Goal: Contribute content: Add original content to the website for others to see

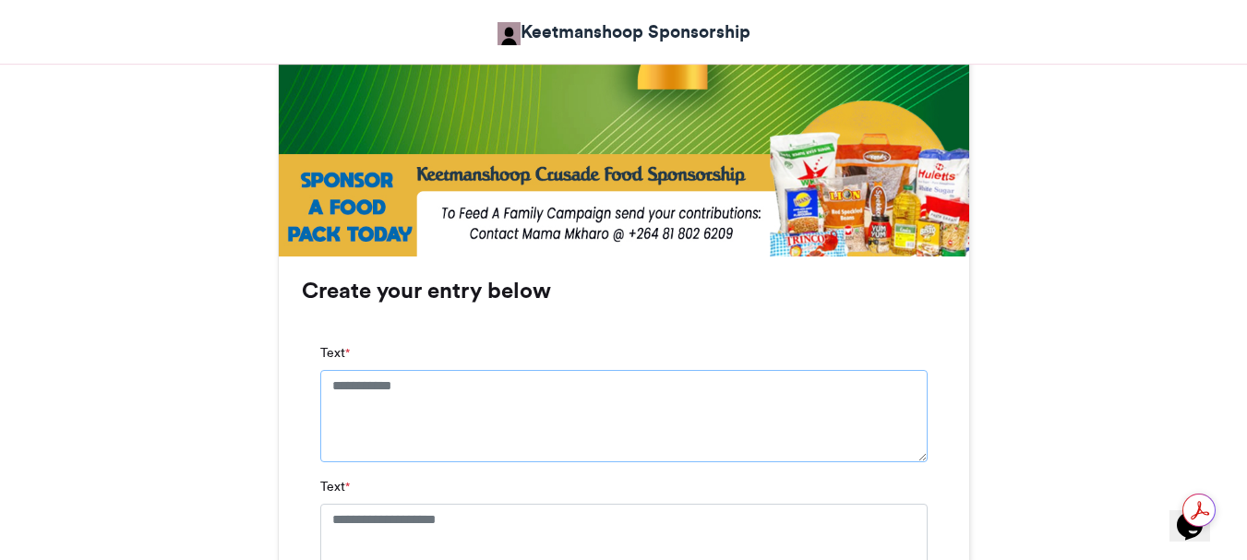
click at [427, 384] on textarea "Text *" at bounding box center [623, 416] width 607 height 92
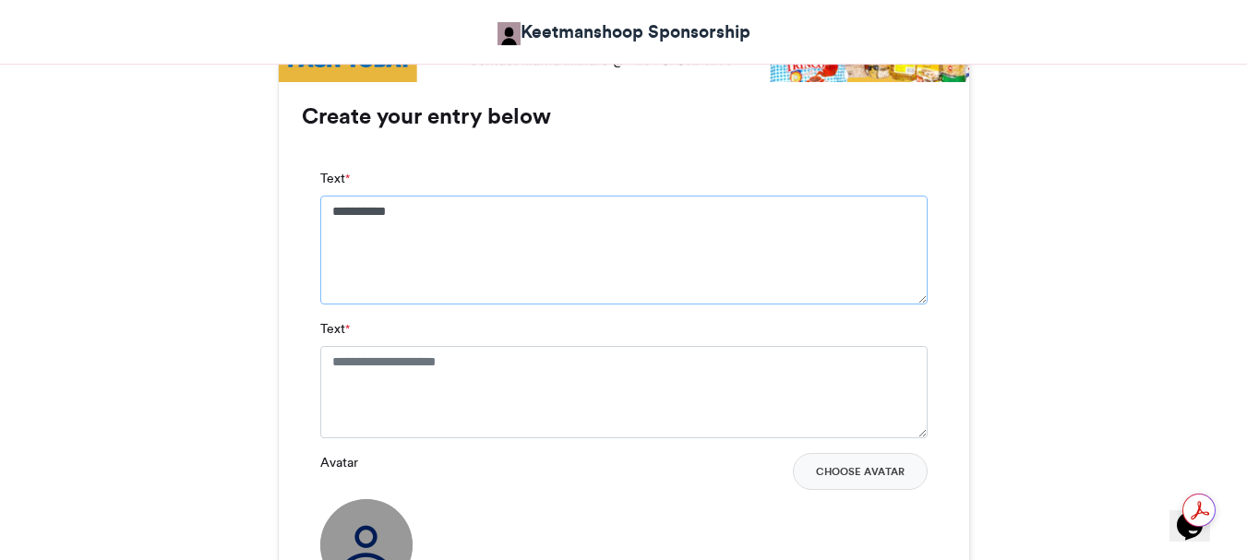
scroll to position [1200, 0]
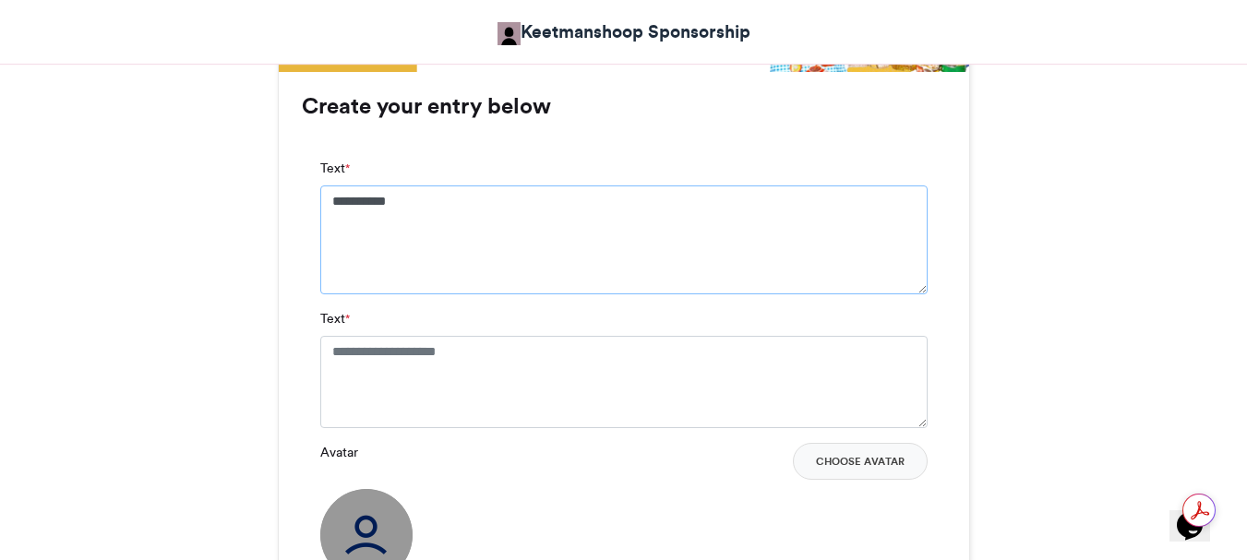
type textarea "**********"
drag, startPoint x: 494, startPoint y: 350, endPoint x: 501, endPoint y: 357, distance: 10.4
click at [499, 355] on textarea "Text *" at bounding box center [623, 382] width 607 height 92
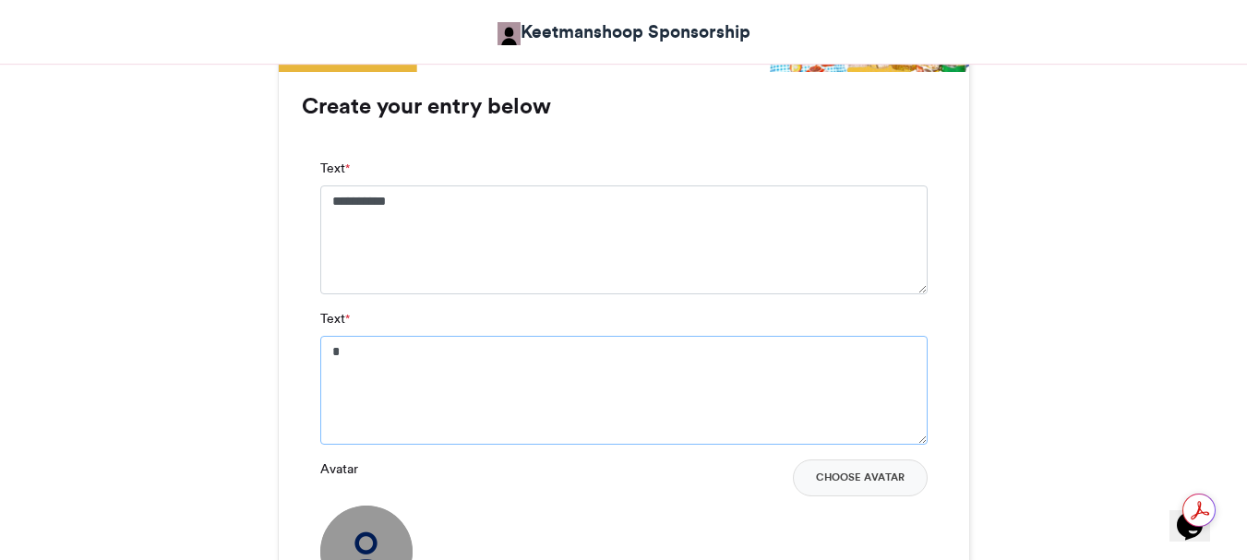
type textarea "*"
type textarea "**********"
click at [879, 480] on button "Choose Avatar" at bounding box center [860, 478] width 135 height 37
click at [839, 478] on button "Choose Avatar" at bounding box center [860, 478] width 135 height 37
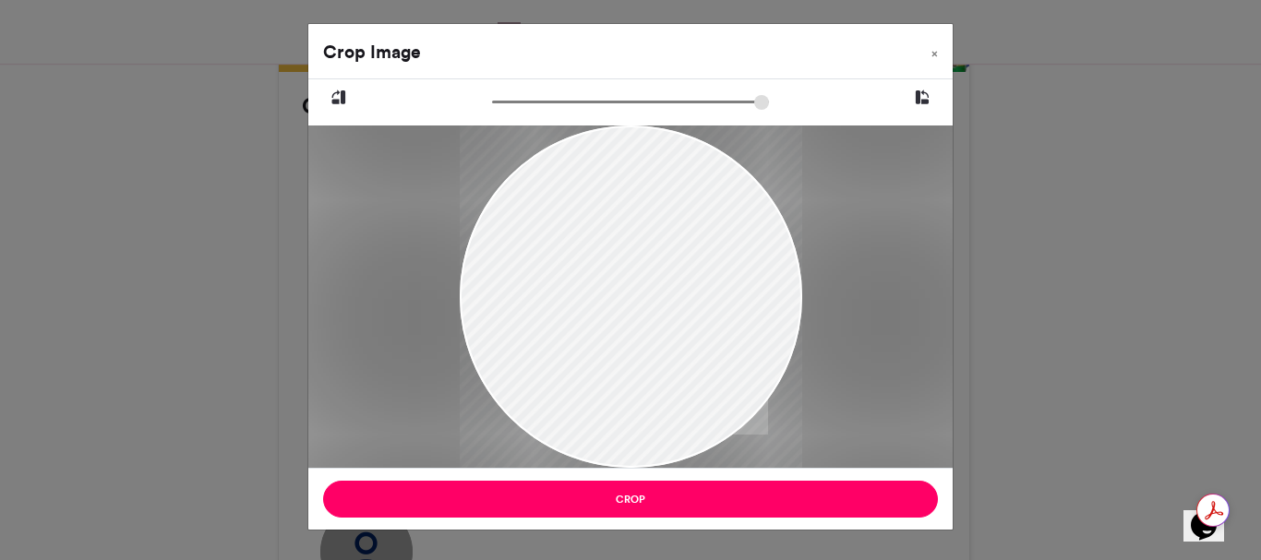
drag, startPoint x: 528, startPoint y: 217, endPoint x: 583, endPoint y: 260, distance: 70.4
click at [583, 260] on div at bounding box center [631, 340] width 343 height 457
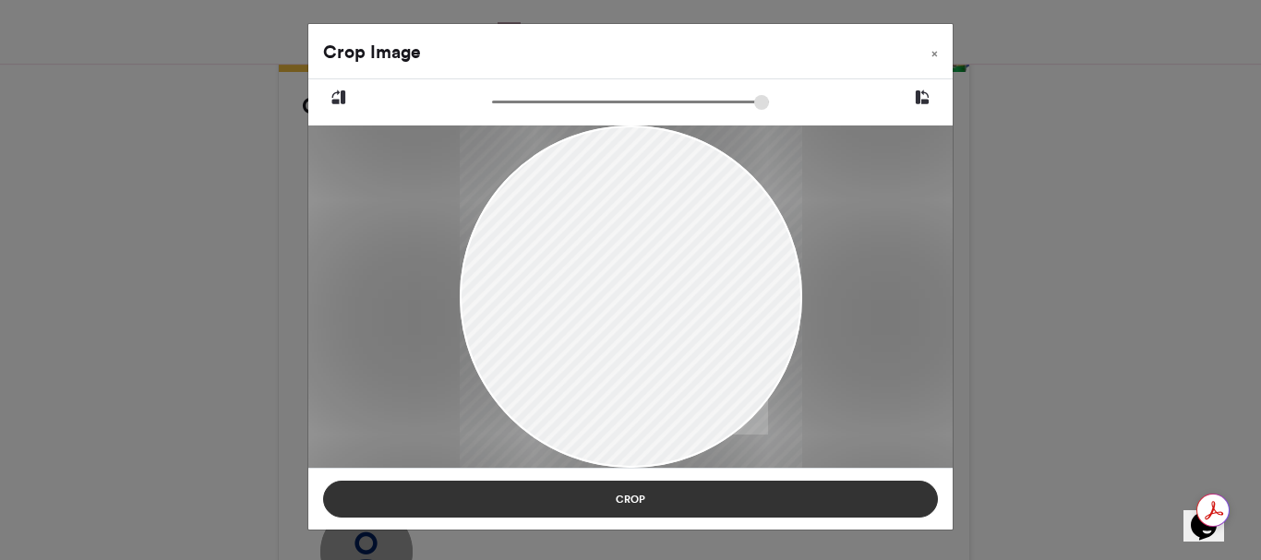
click at [622, 500] on button "Crop" at bounding box center [630, 499] width 615 height 37
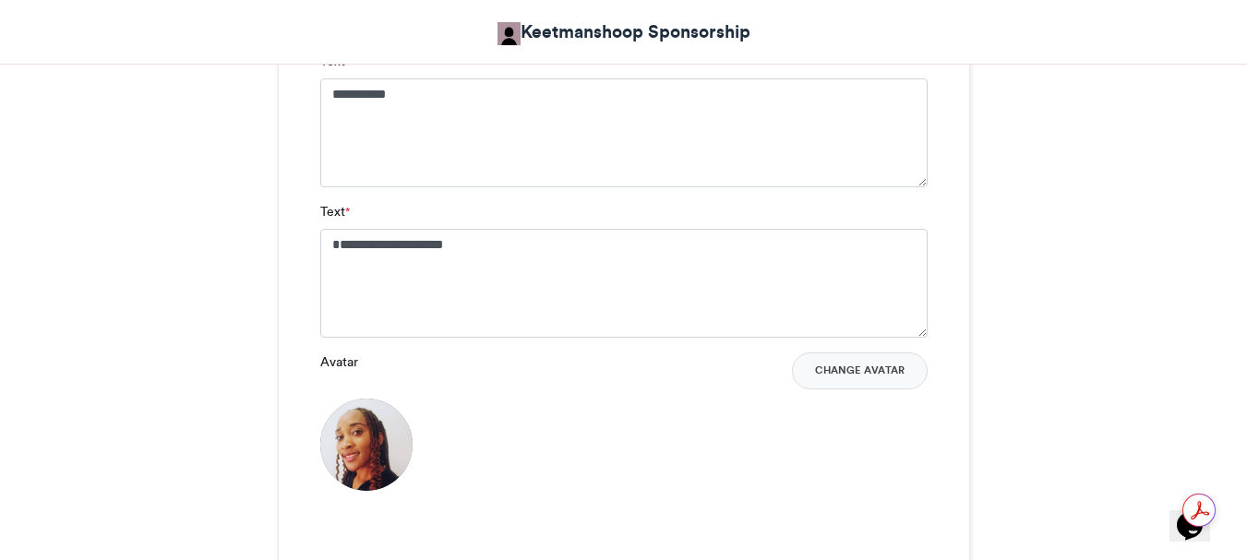
scroll to position [1477, 0]
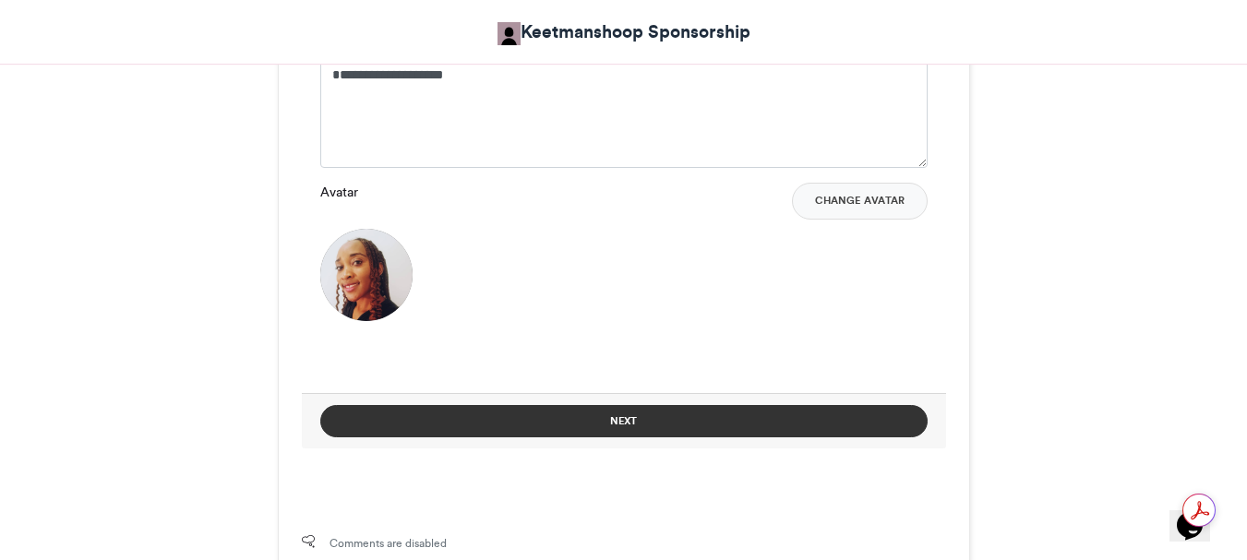
click at [612, 424] on button "Next" at bounding box center [623, 421] width 607 height 32
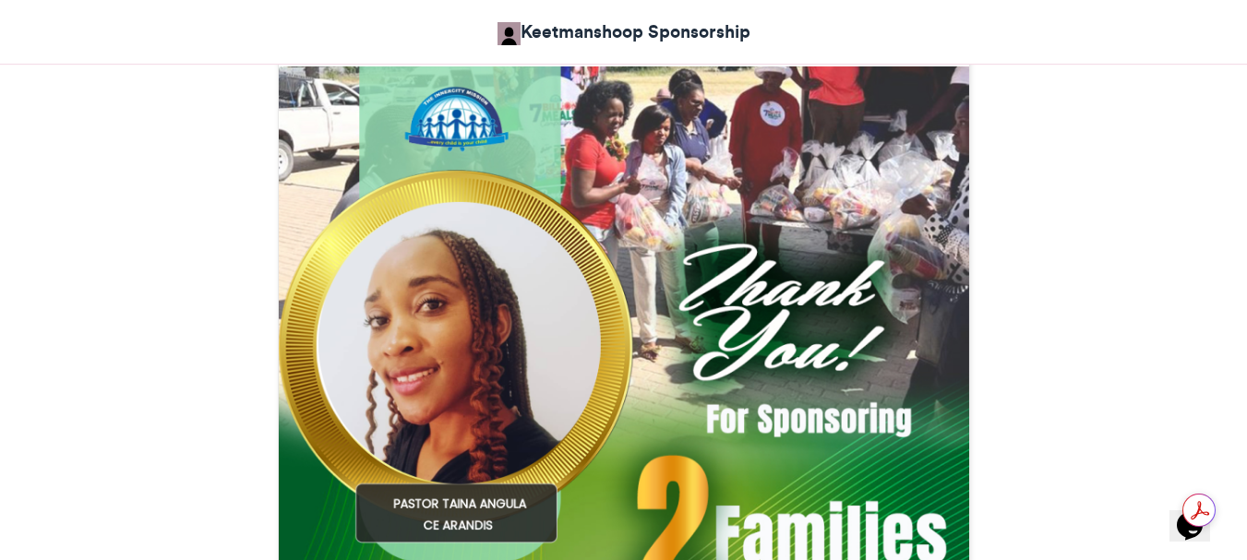
scroll to position [561, 0]
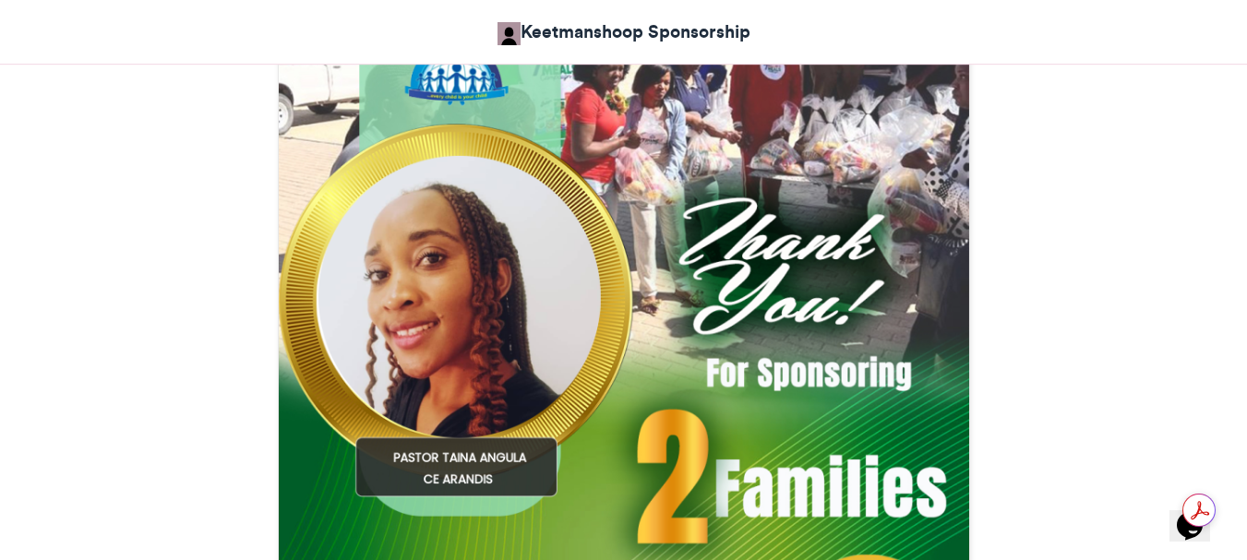
click at [479, 440] on img at bounding box center [624, 365] width 691 height 691
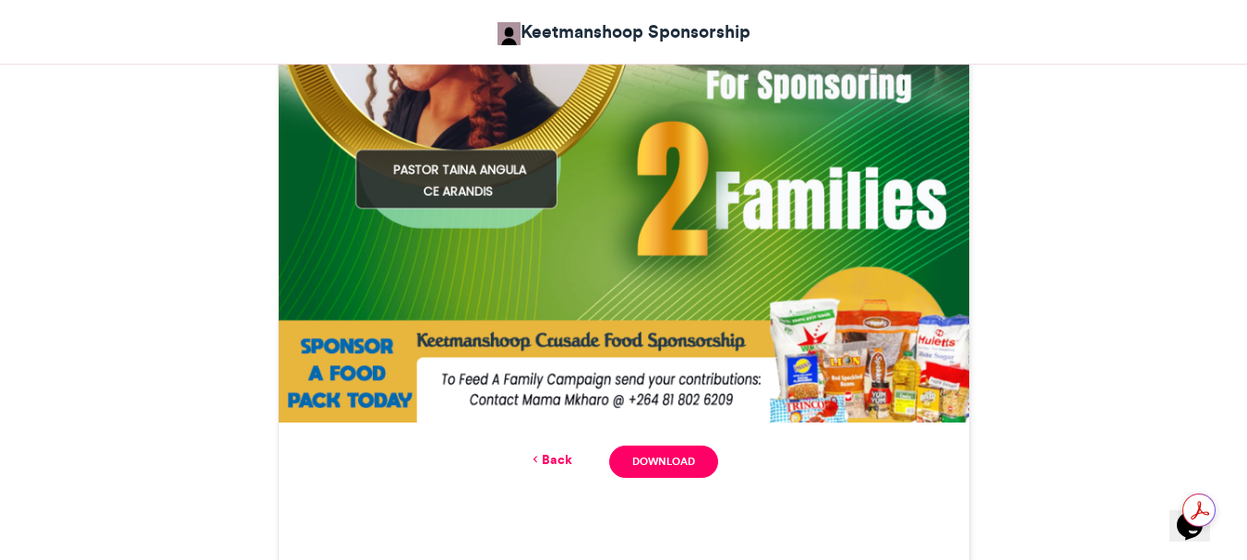
scroll to position [1023, 0]
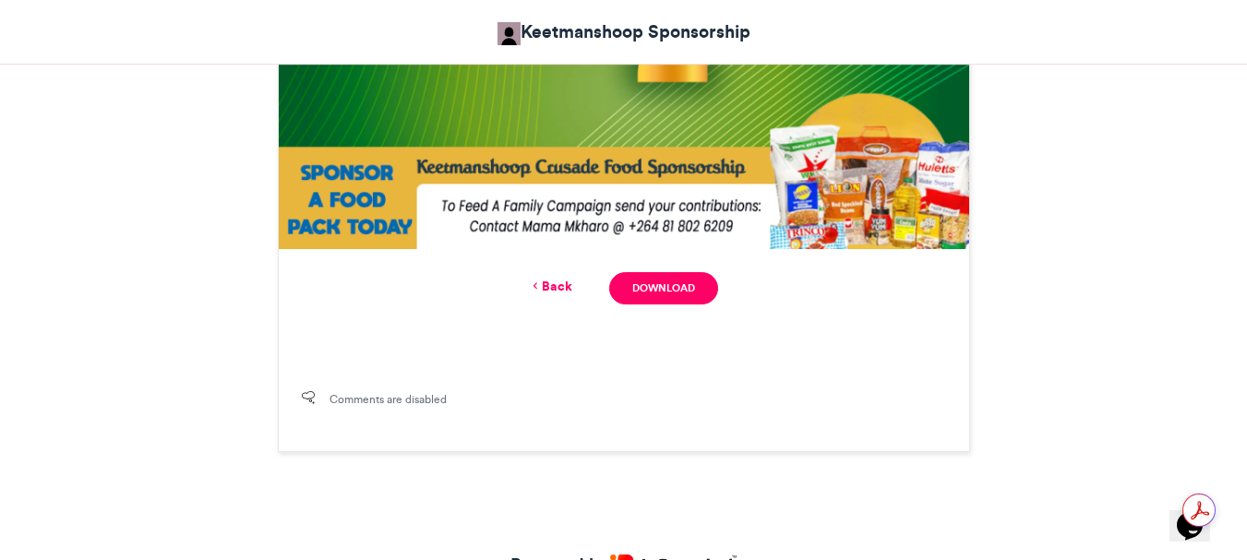
click at [542, 287] on link "Back" at bounding box center [550, 286] width 43 height 19
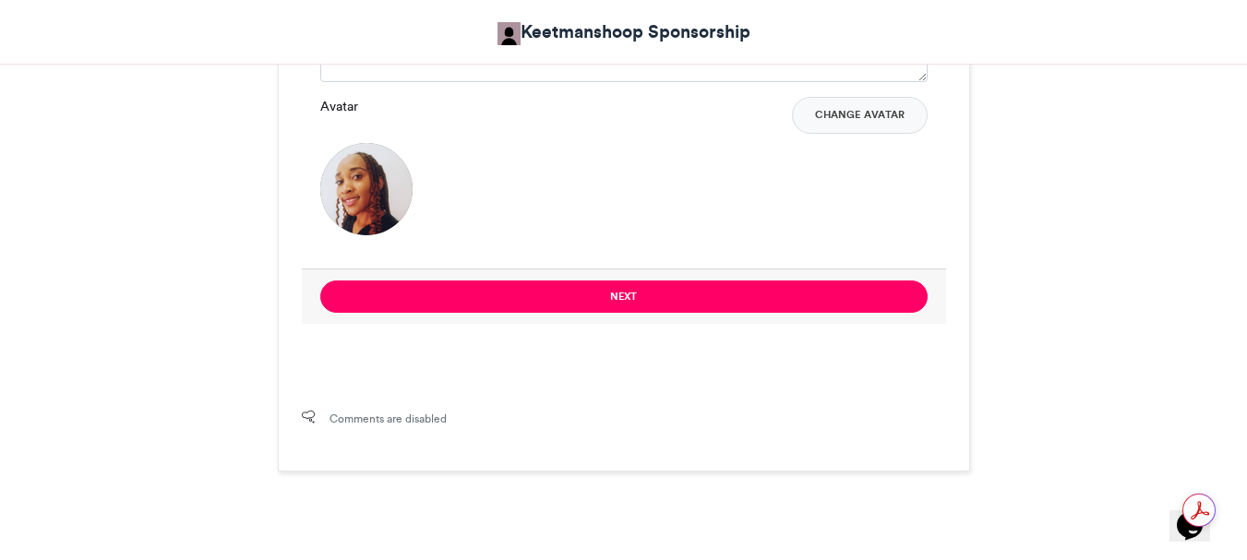
scroll to position [1582, 0]
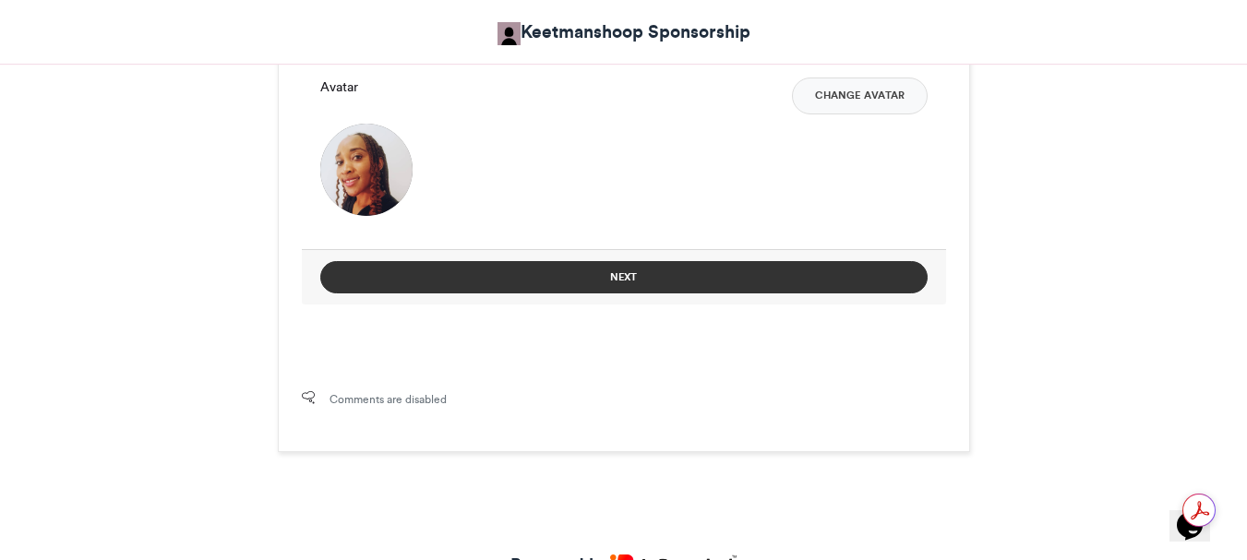
click at [614, 281] on button "Next" at bounding box center [623, 277] width 607 height 32
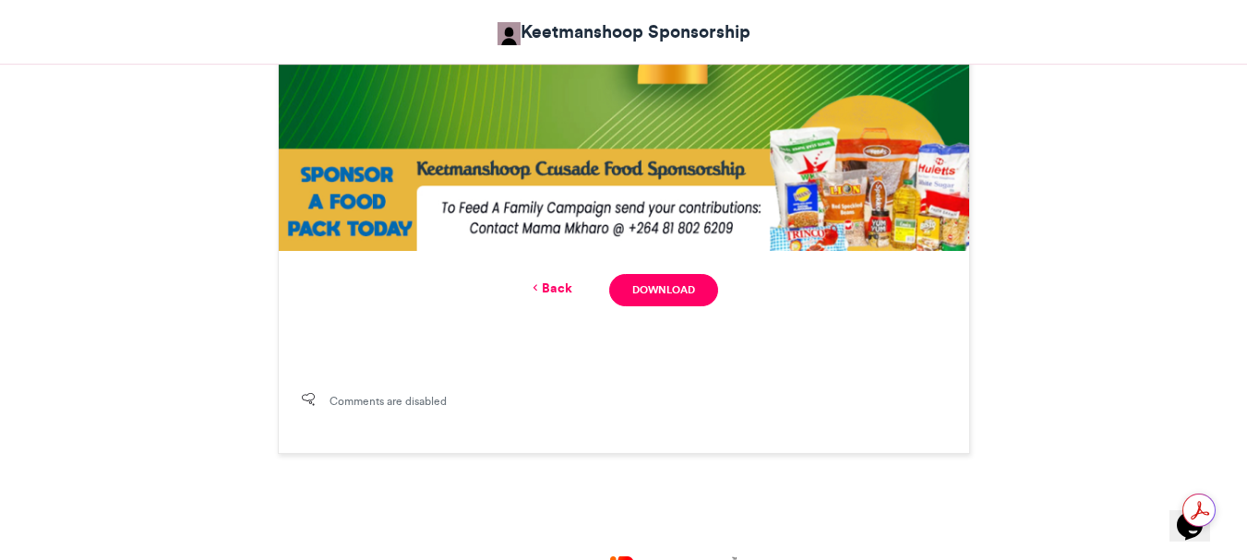
scroll to position [1023, 0]
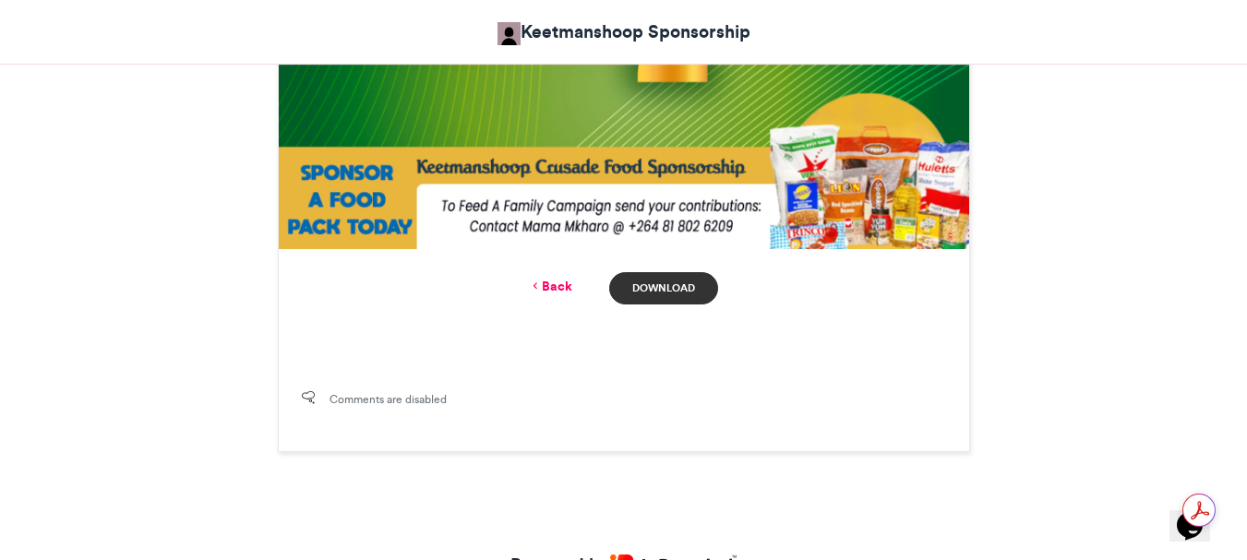
click at [664, 284] on link "Download" at bounding box center [663, 288] width 108 height 32
click at [541, 286] on icon at bounding box center [535, 286] width 13 height 17
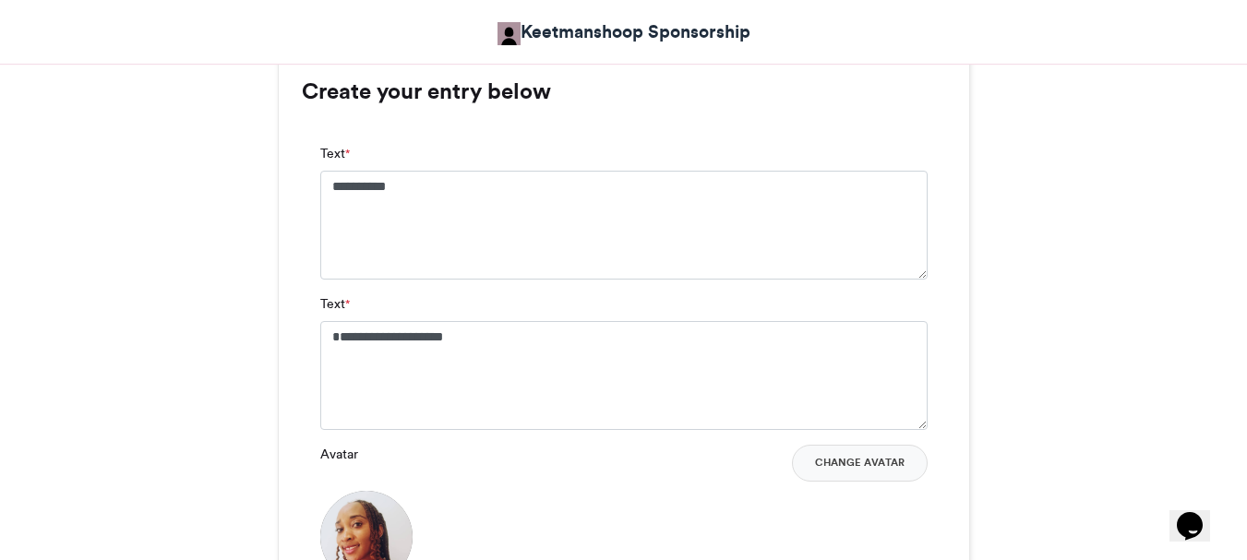
scroll to position [1213, 0]
click at [331, 184] on textarea "**********" at bounding box center [623, 227] width 607 height 109
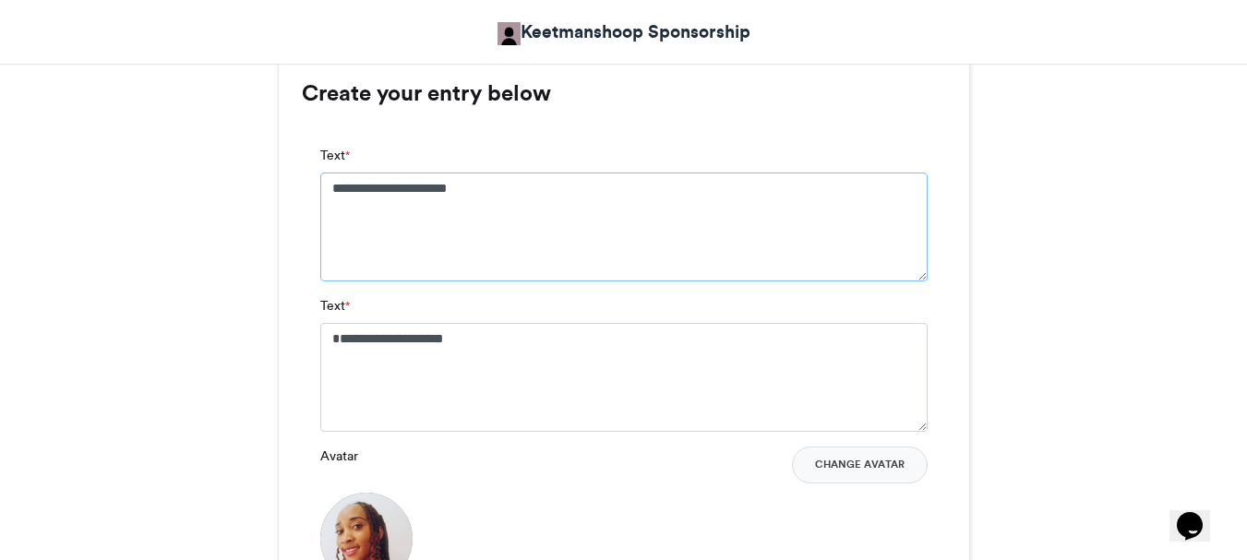
click at [521, 186] on textarea "**********" at bounding box center [623, 227] width 607 height 109
type textarea "**********"
click at [487, 338] on textarea "**********" at bounding box center [623, 377] width 607 height 109
type textarea "*"
type textarea "**********"
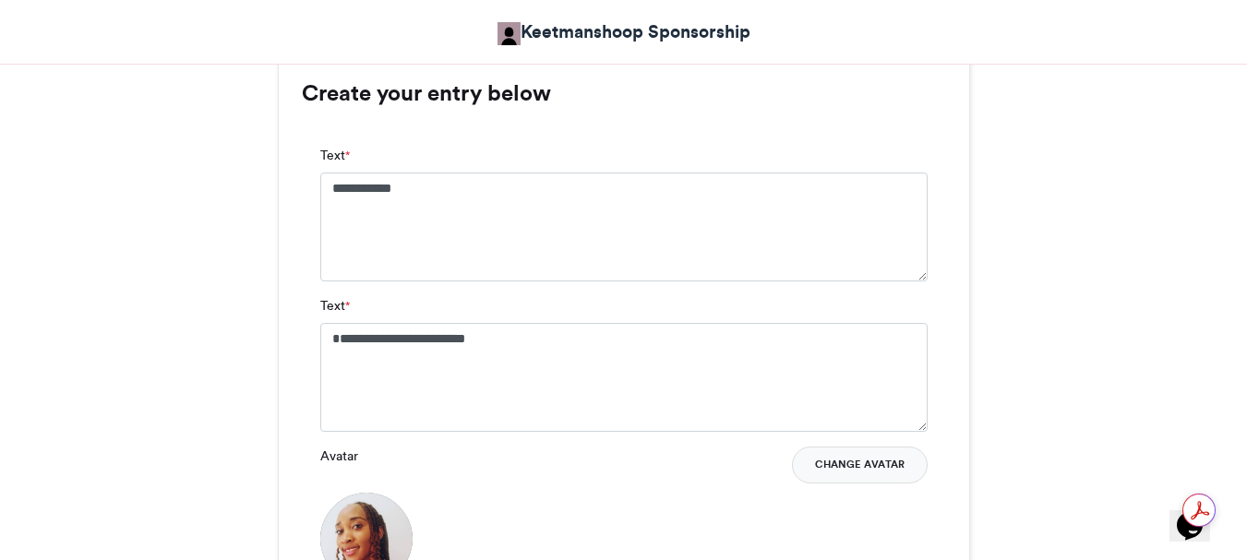
click at [896, 467] on button "Change Avatar" at bounding box center [860, 465] width 136 height 37
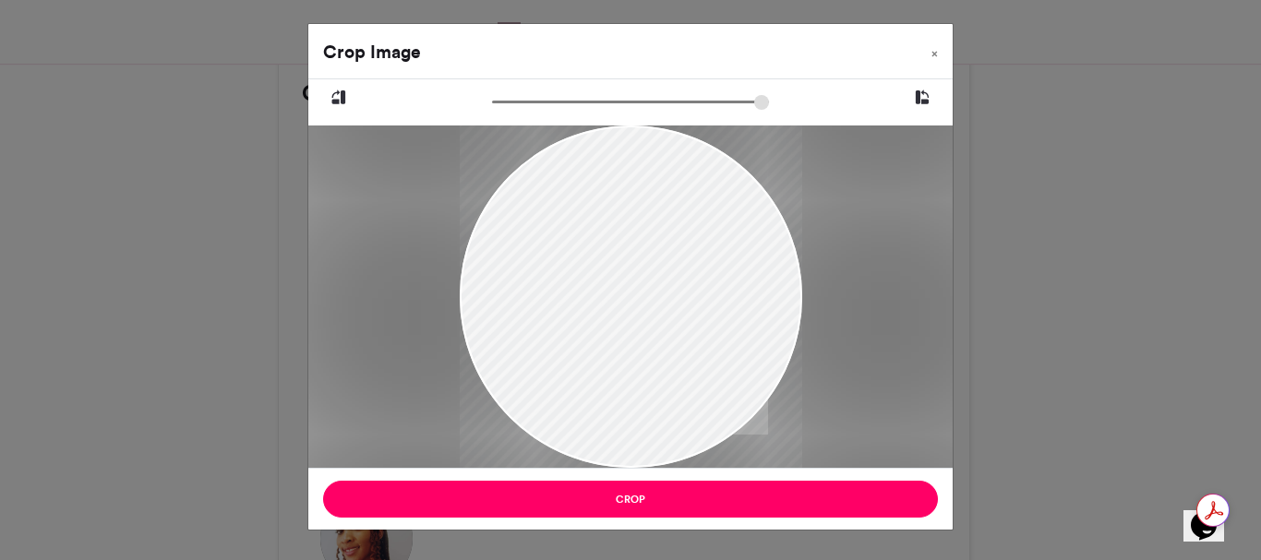
drag, startPoint x: 685, startPoint y: 187, endPoint x: 660, endPoint y: 191, distance: 25.2
click at [660, 191] on div at bounding box center [631, 300] width 343 height 457
drag, startPoint x: 660, startPoint y: 191, endPoint x: 700, endPoint y: 214, distance: 45.9
click at [700, 214] on div at bounding box center [631, 323] width 343 height 457
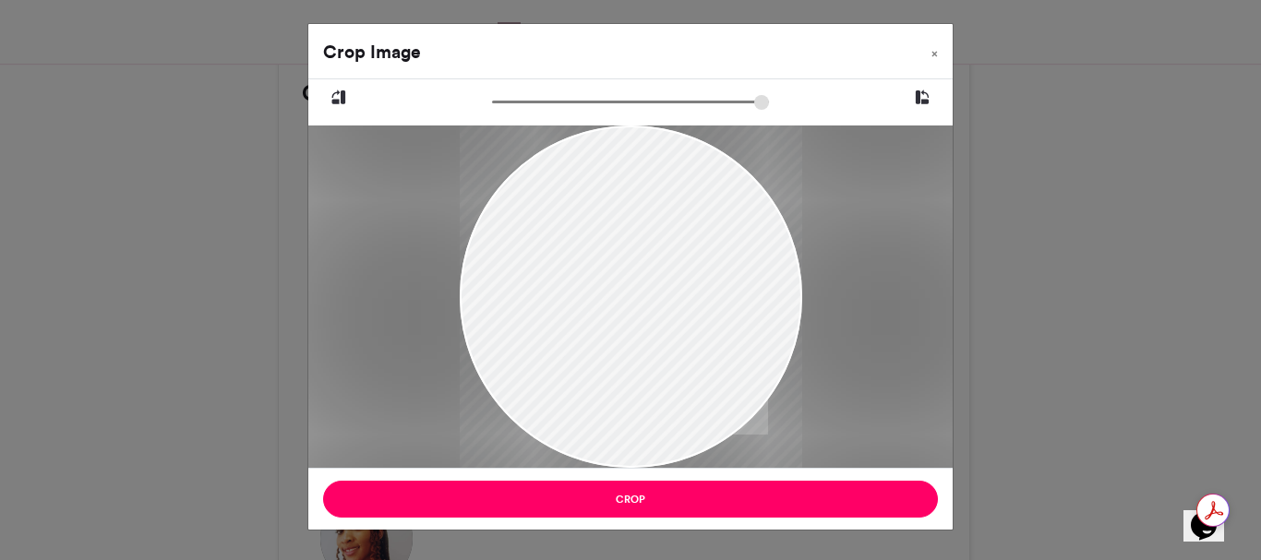
drag, startPoint x: 680, startPoint y: 218, endPoint x: 667, endPoint y: 283, distance: 66.8
click at [667, 283] on div at bounding box center [631, 354] width 343 height 457
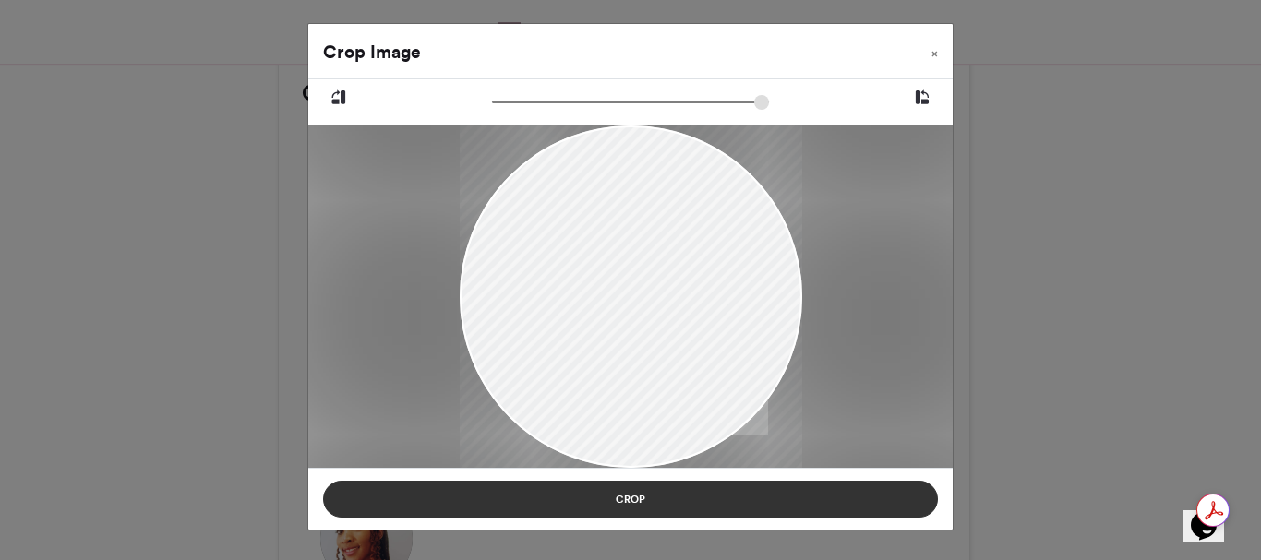
click at [620, 494] on button "Crop" at bounding box center [630, 499] width 615 height 37
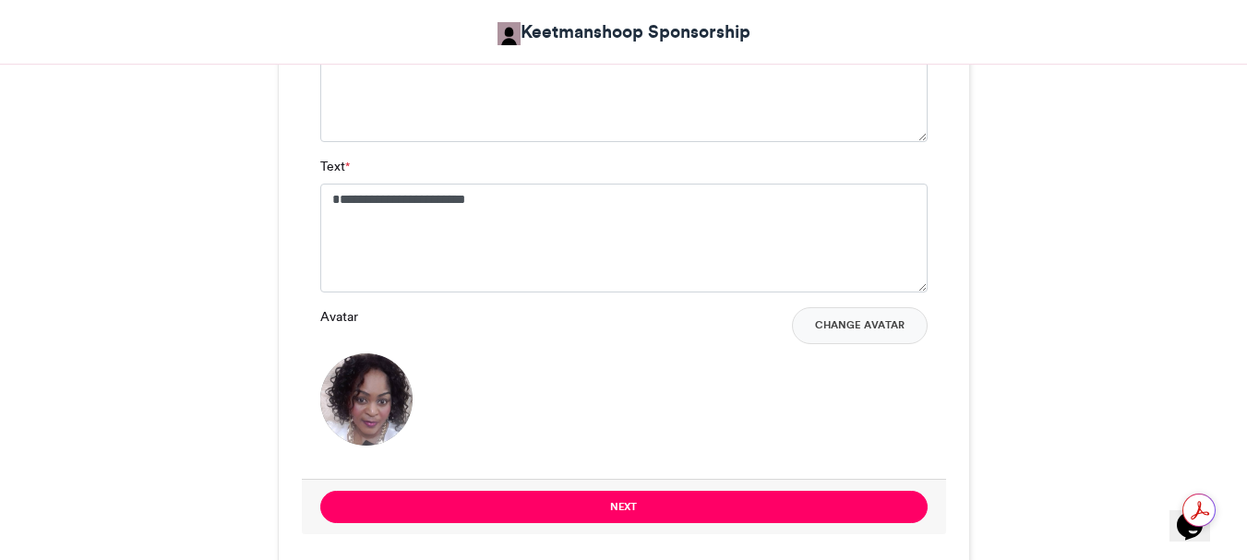
scroll to position [1490, 0]
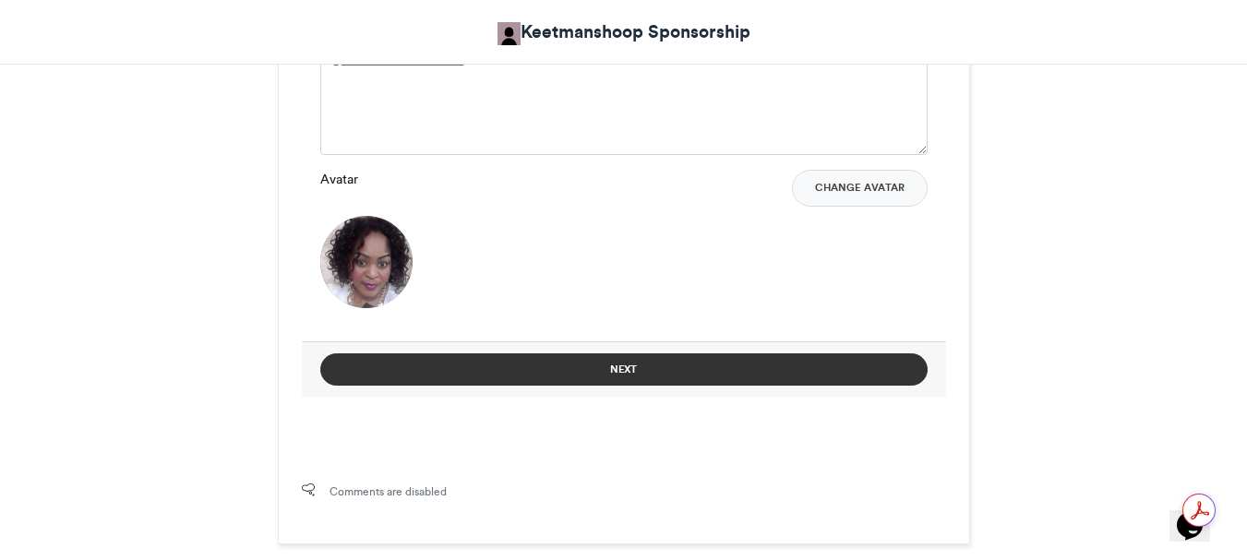
click at [614, 372] on button "Next" at bounding box center [623, 370] width 607 height 32
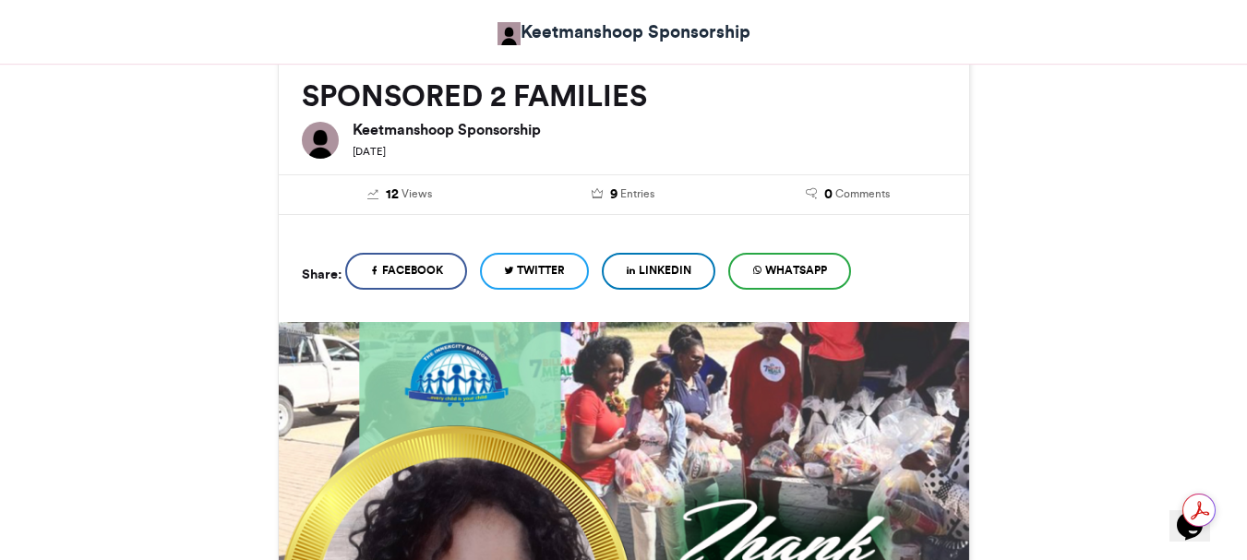
scroll to position [931, 0]
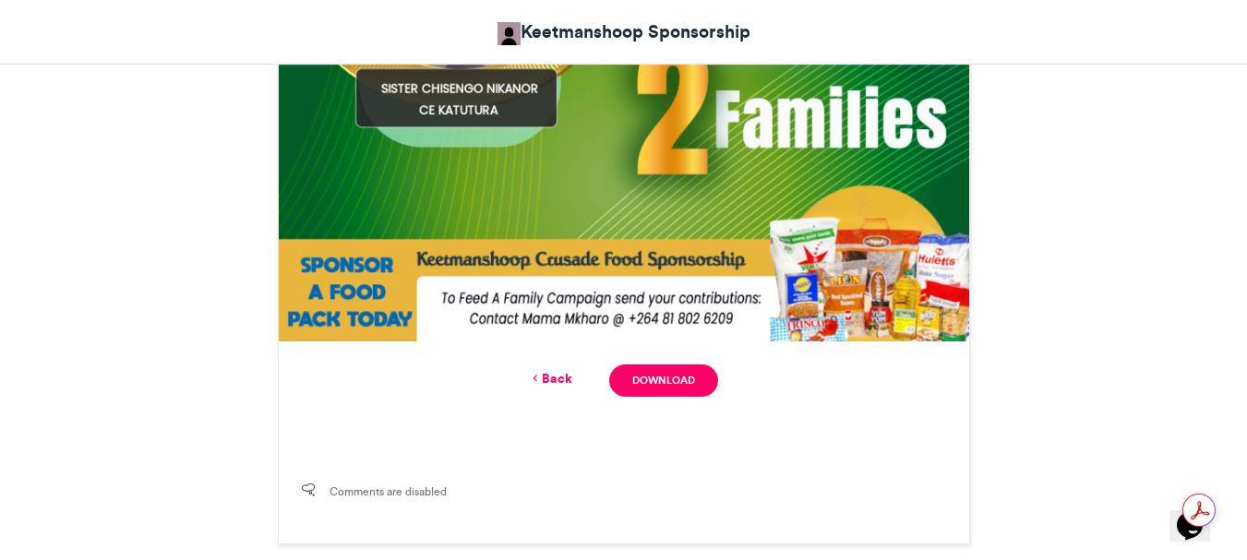
click at [547, 379] on link "Back" at bounding box center [550, 378] width 43 height 19
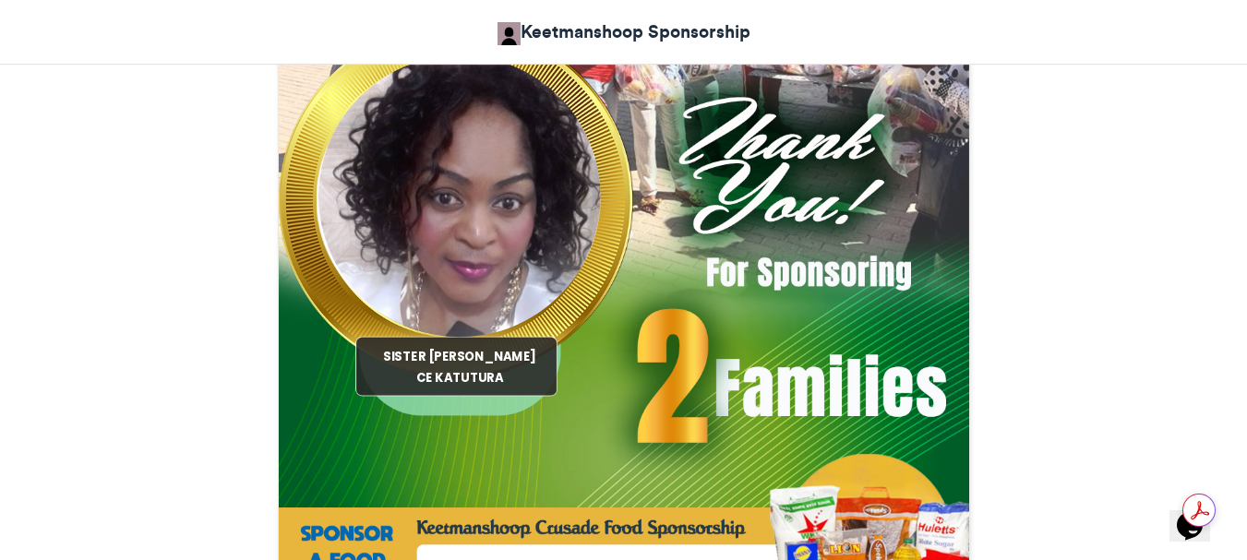
scroll to position [659, 0]
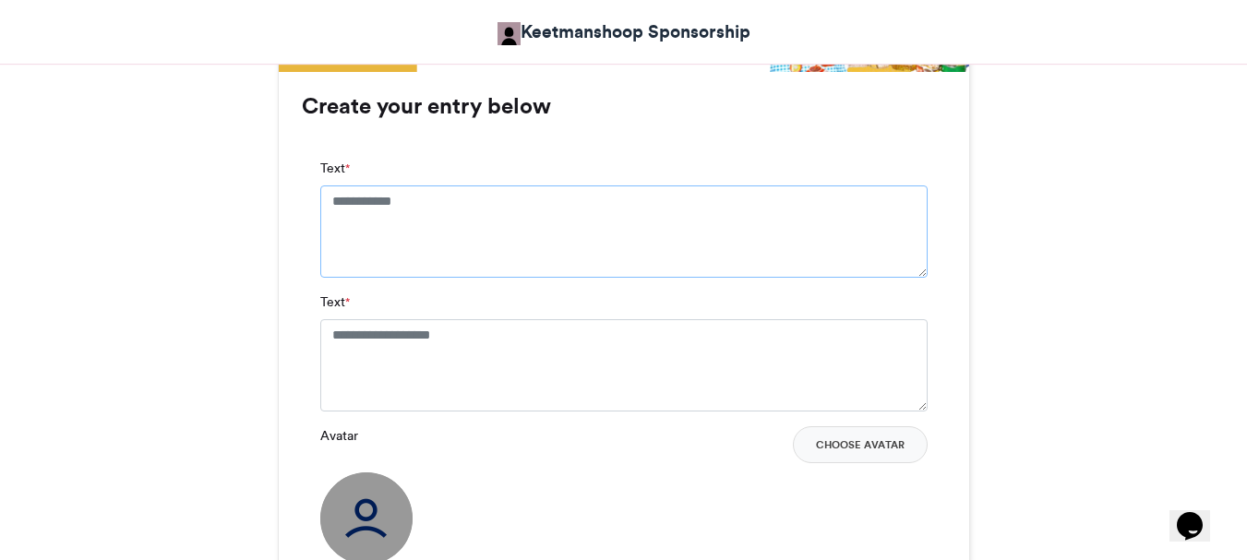
drag, startPoint x: 432, startPoint y: 206, endPoint x: 443, endPoint y: 202, distance: 11.7
click at [435, 205] on textarea "Text *" at bounding box center [623, 232] width 607 height 92
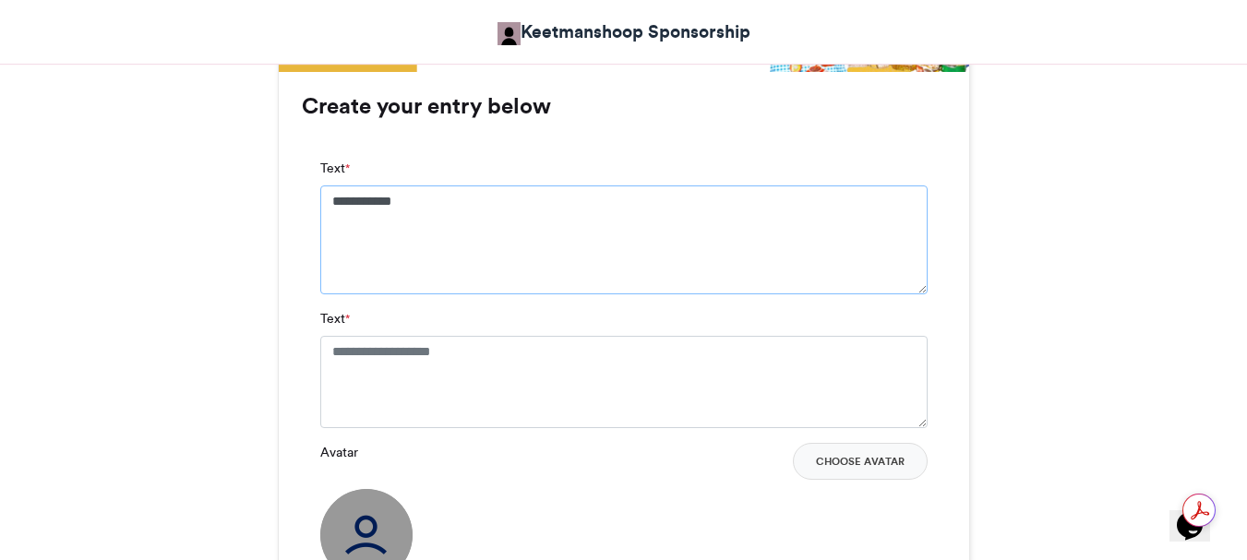
type textarea "**********"
click at [496, 357] on textarea "Text *" at bounding box center [623, 382] width 607 height 92
click at [484, 350] on textarea "Text *" at bounding box center [623, 382] width 607 height 92
click at [484, 349] on textarea "Text *" at bounding box center [623, 382] width 607 height 92
click at [485, 345] on textarea "Text *" at bounding box center [623, 382] width 607 height 92
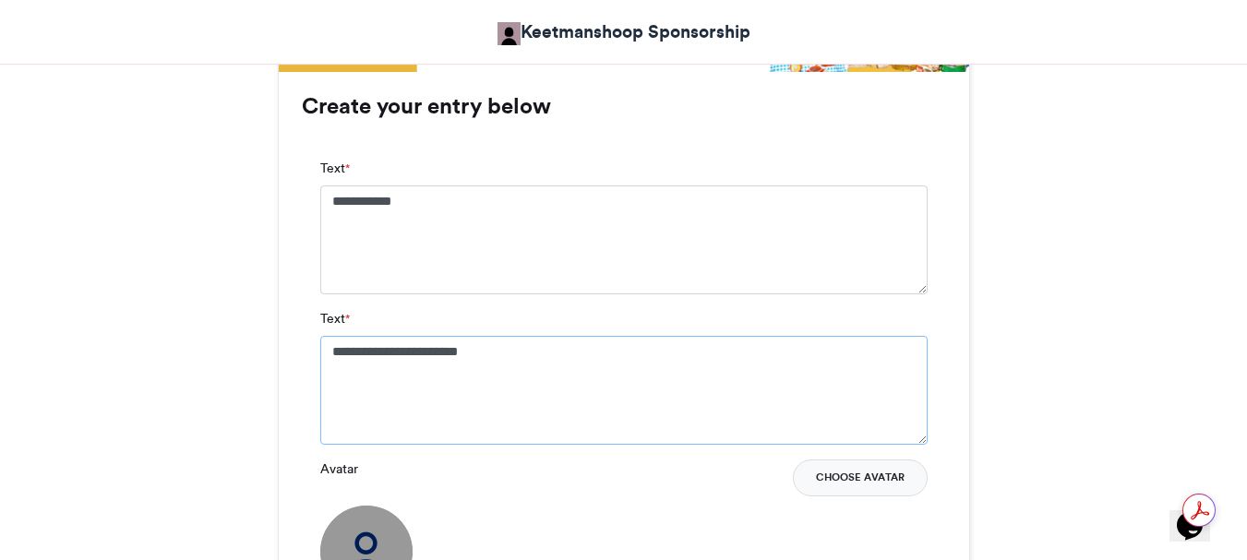
type textarea "**********"
drag, startPoint x: 846, startPoint y: 475, endPoint x: 850, endPoint y: 484, distance: 10.3
click at [850, 483] on button "Choose Avatar" at bounding box center [860, 478] width 135 height 37
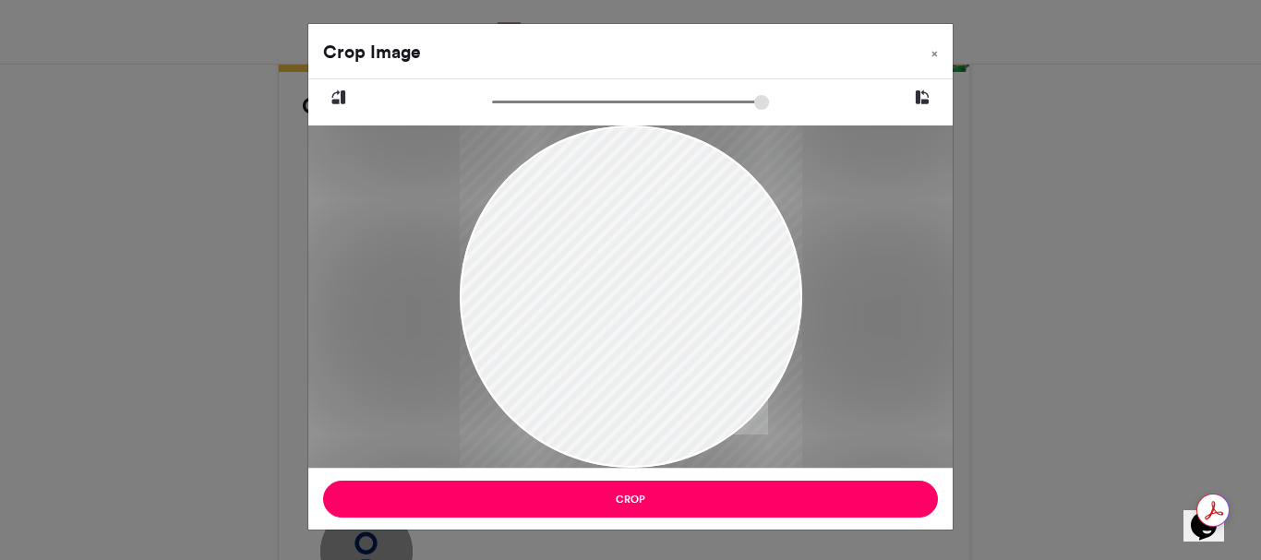
drag, startPoint x: 584, startPoint y: 211, endPoint x: 592, endPoint y: 300, distance: 88.9
click at [592, 297] on div at bounding box center [631, 343] width 343 height 457
click at [601, 266] on div at bounding box center [631, 339] width 343 height 457
click at [600, 263] on div at bounding box center [631, 336] width 343 height 457
type input "******"
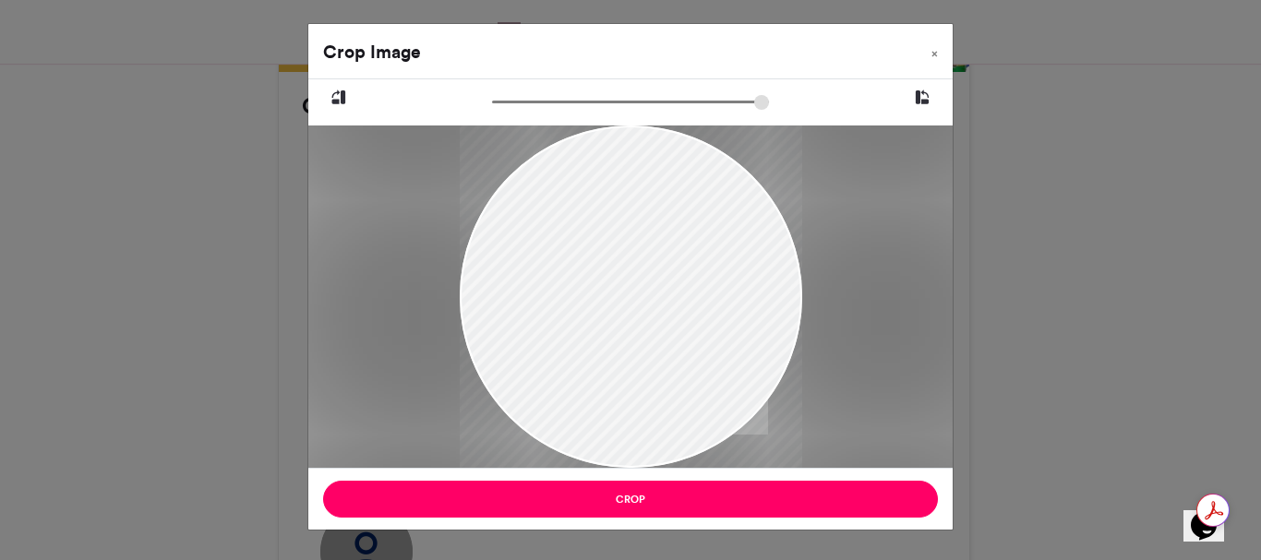
click at [557, 221] on div at bounding box center [631, 334] width 343 height 457
click at [558, 223] on div at bounding box center [631, 339] width 343 height 457
click at [569, 224] on div at bounding box center [631, 339] width 343 height 457
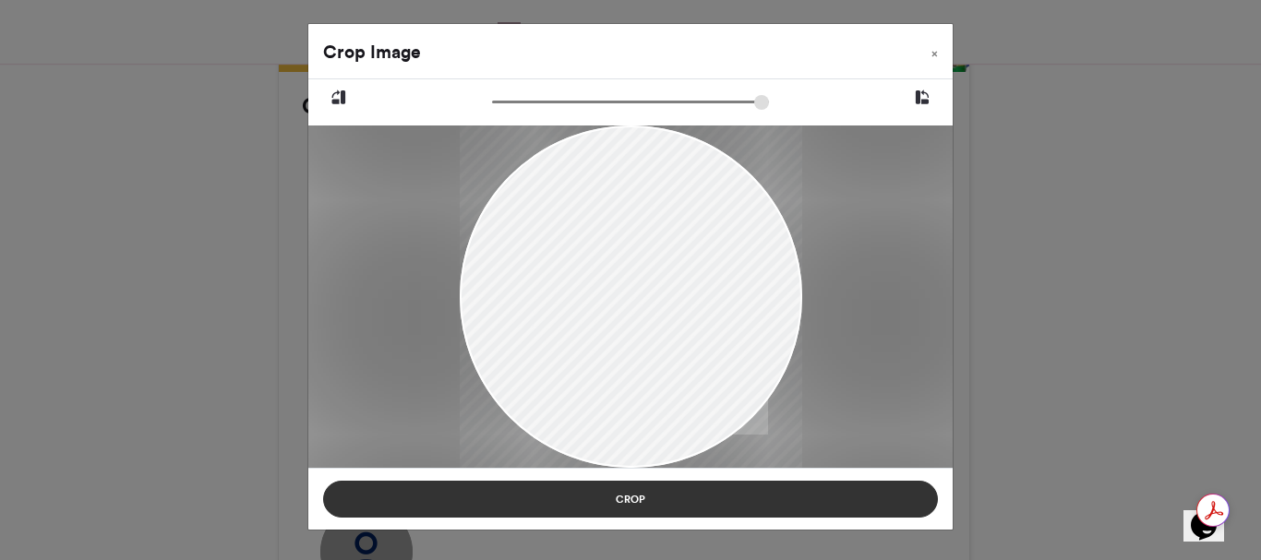
click at [643, 487] on button "Crop" at bounding box center [630, 499] width 615 height 37
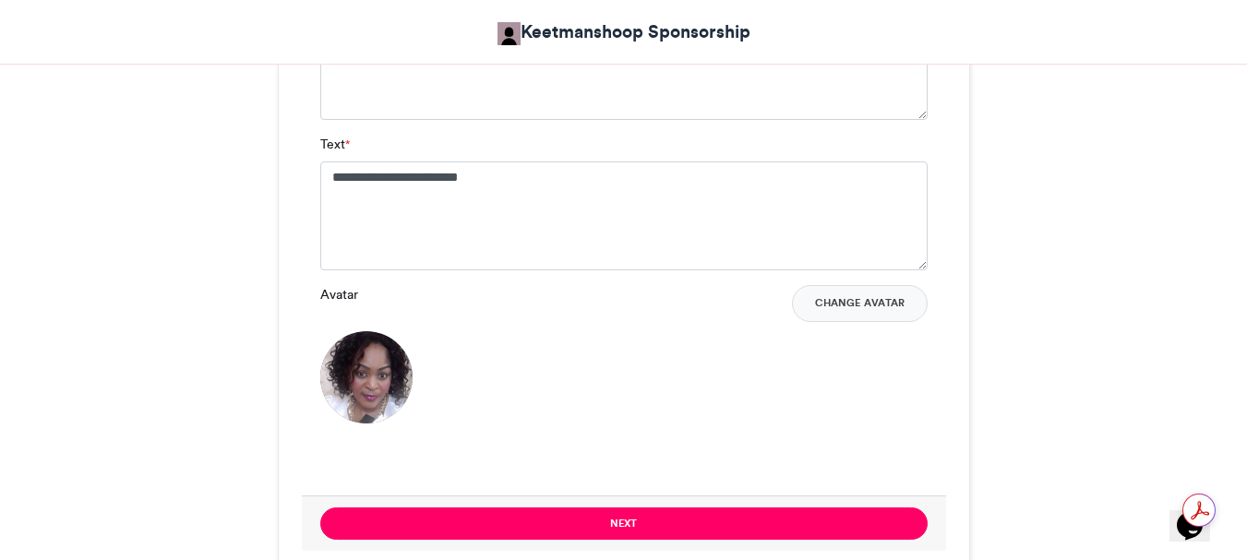
scroll to position [1385, 0]
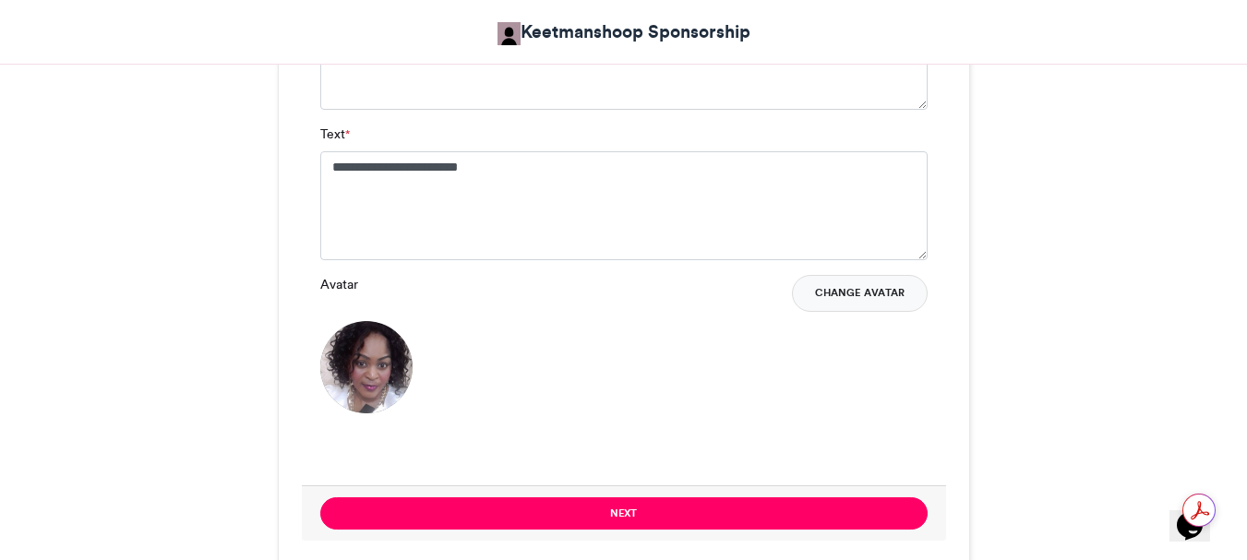
click at [855, 289] on button "Change Avatar" at bounding box center [860, 293] width 136 height 37
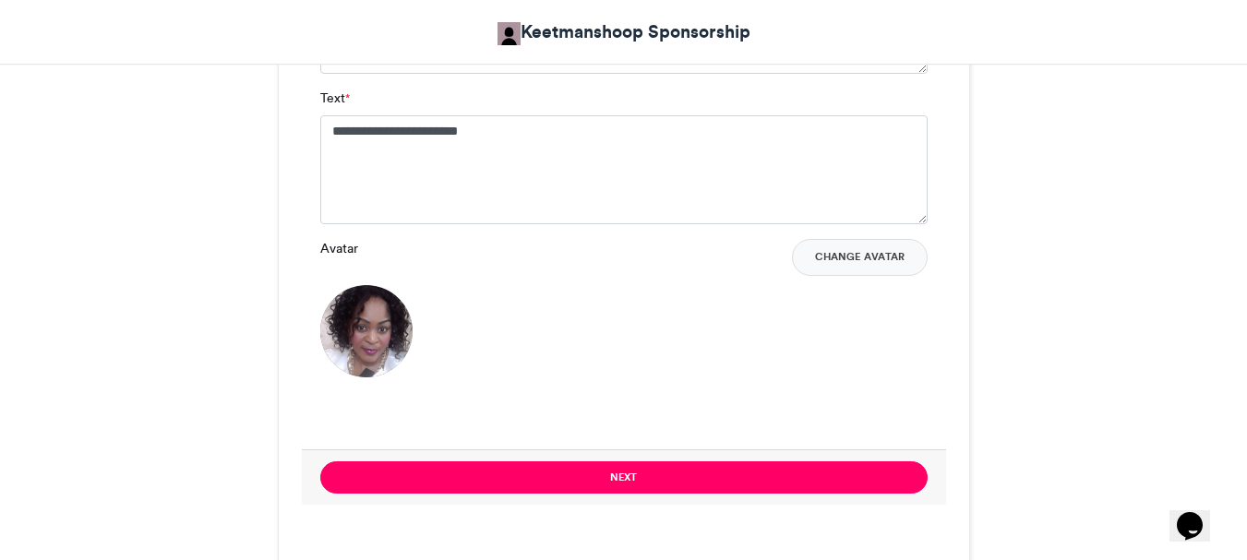
scroll to position [1569, 0]
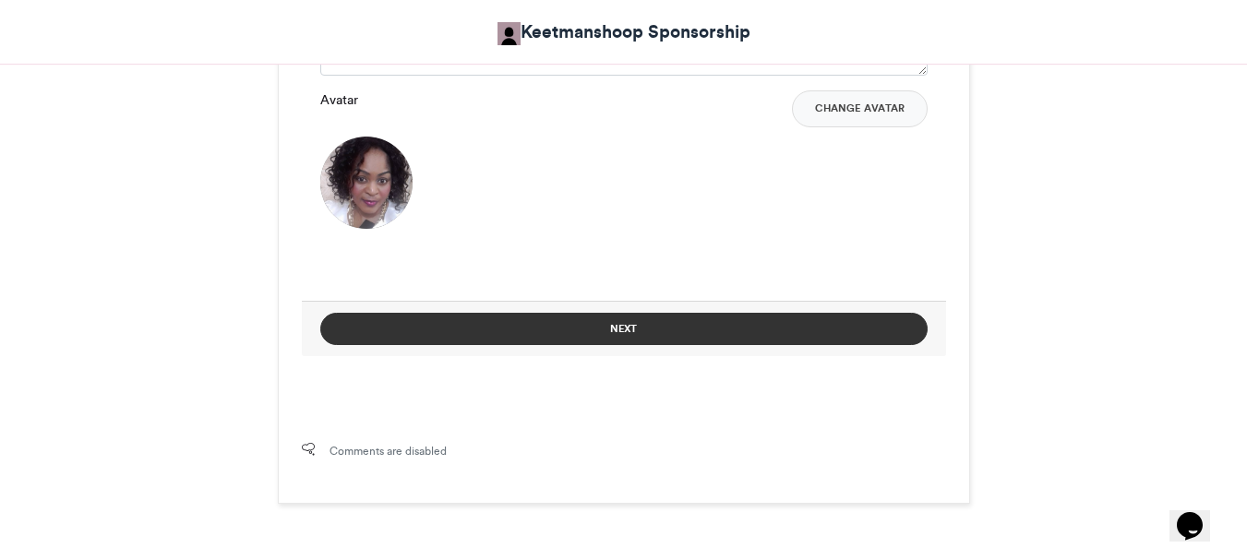
click at [621, 325] on button "Next" at bounding box center [623, 329] width 607 height 32
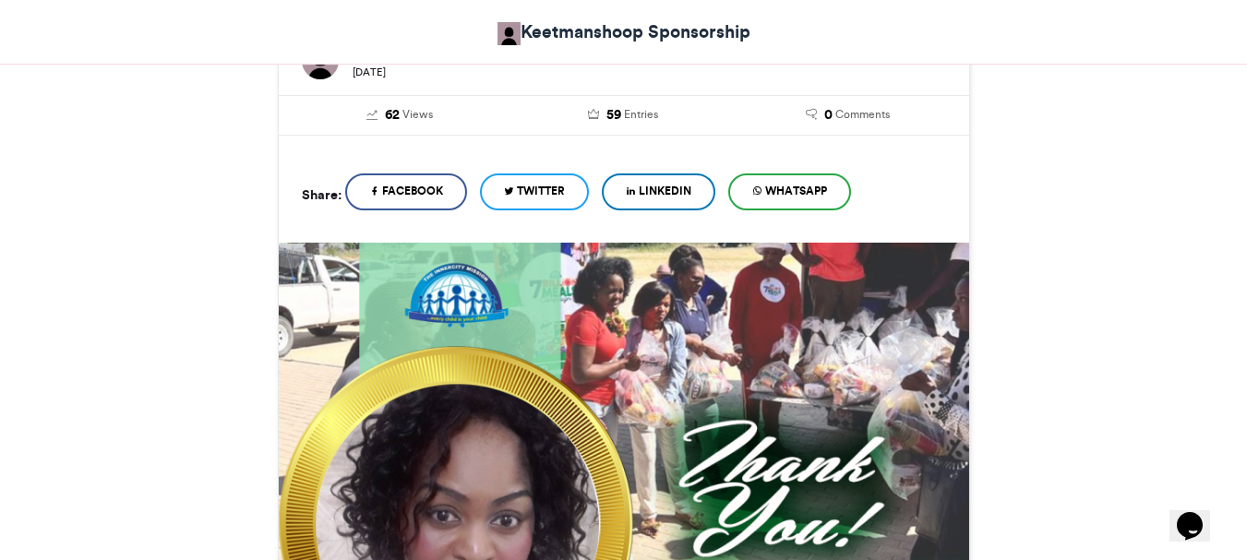
scroll to position [1010, 0]
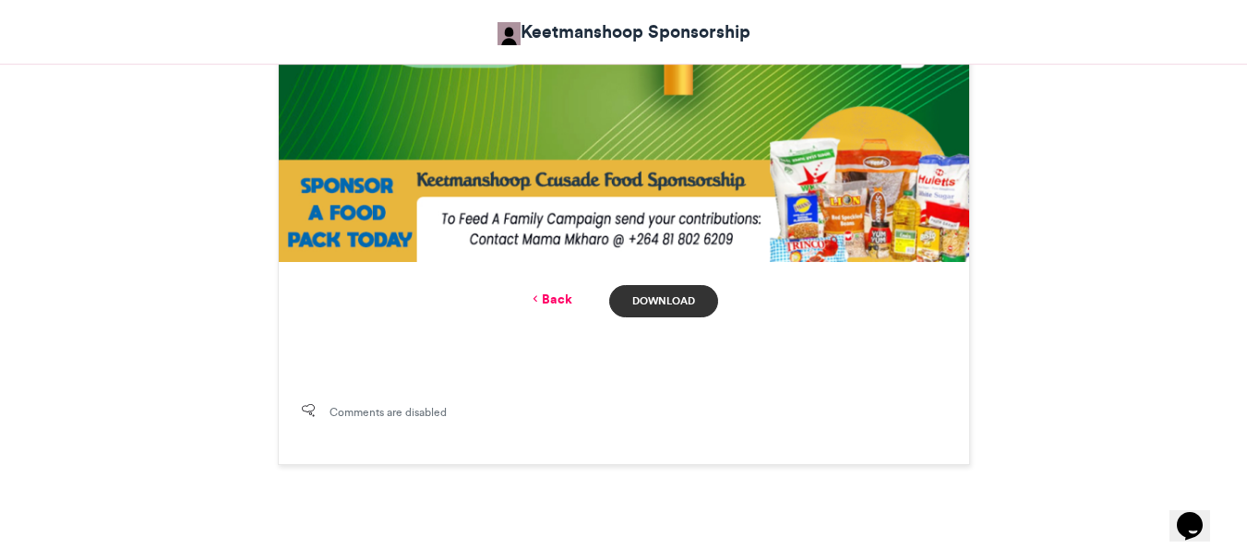
click at [627, 303] on link "Download" at bounding box center [663, 301] width 108 height 32
